Goal: Manage account settings

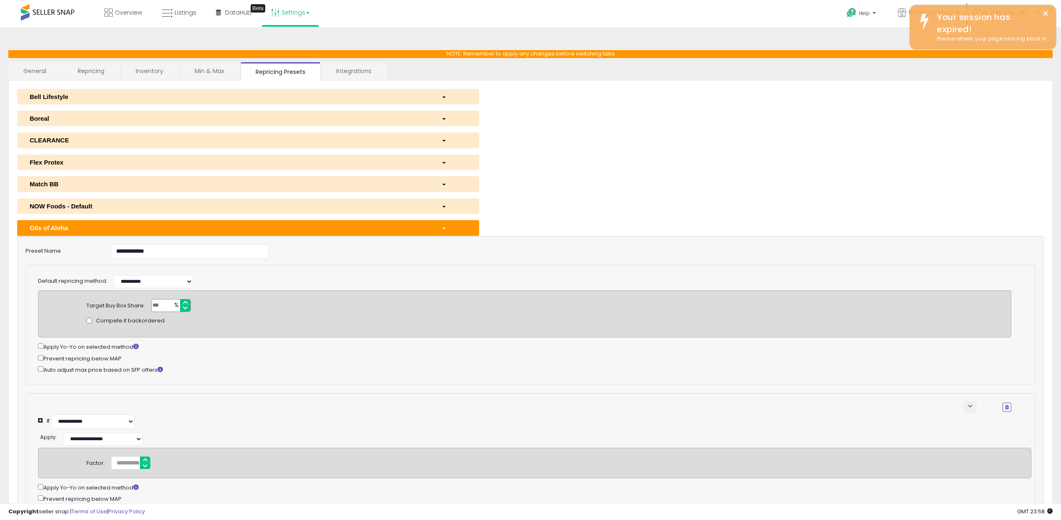
select select "******"
select select "**********"
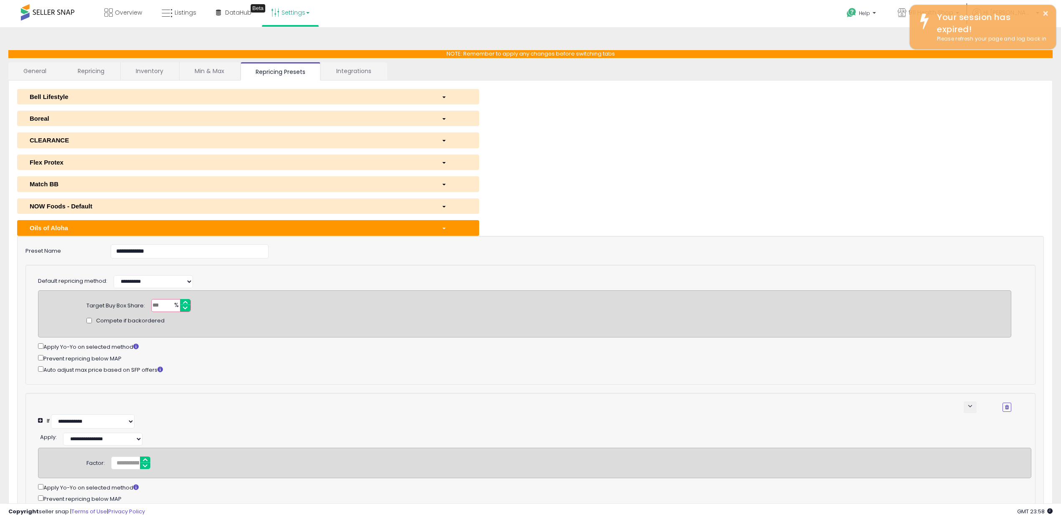
scroll to position [203, 0]
